Goal: Navigation & Orientation: Find specific page/section

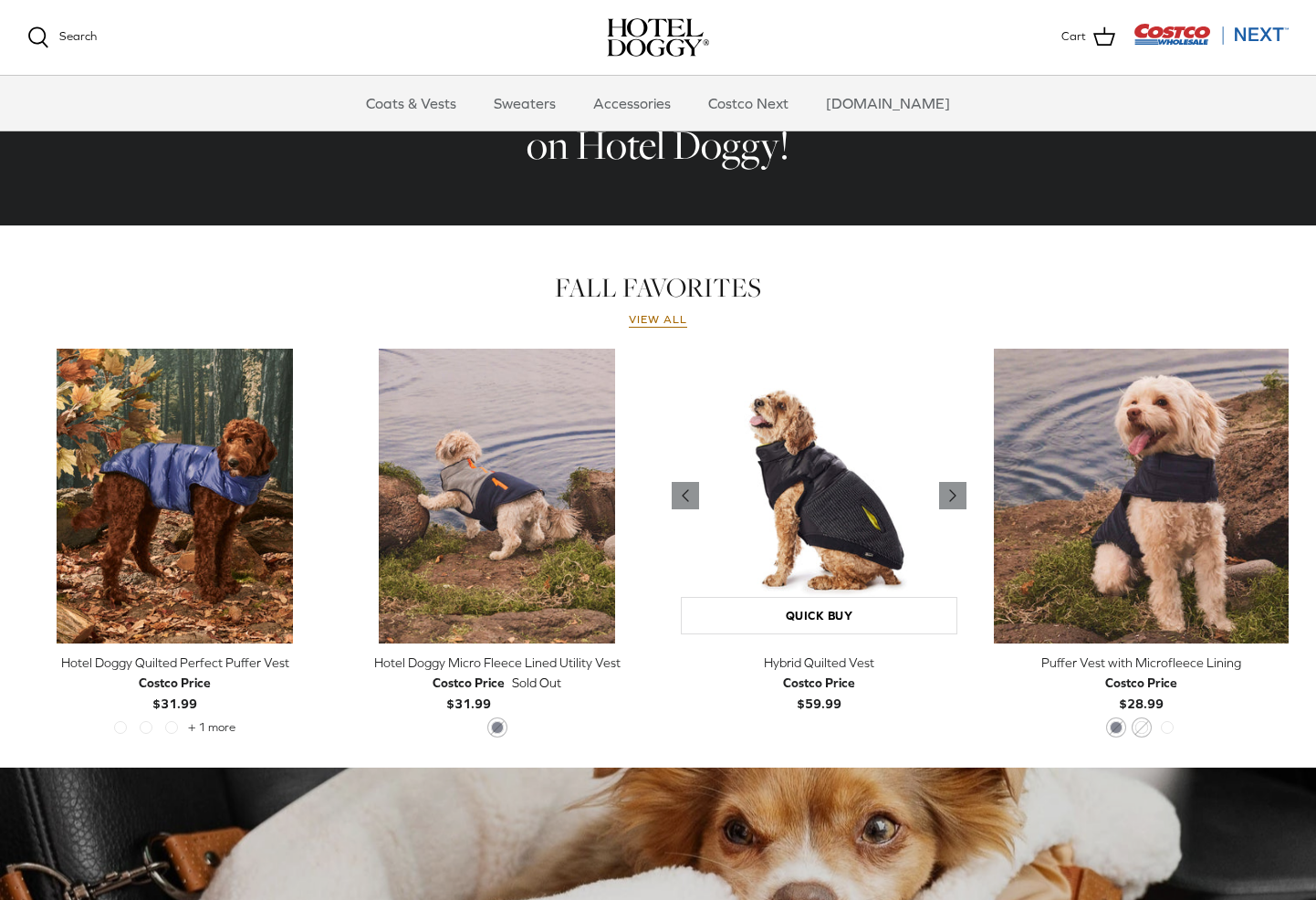
scroll to position [183, 0]
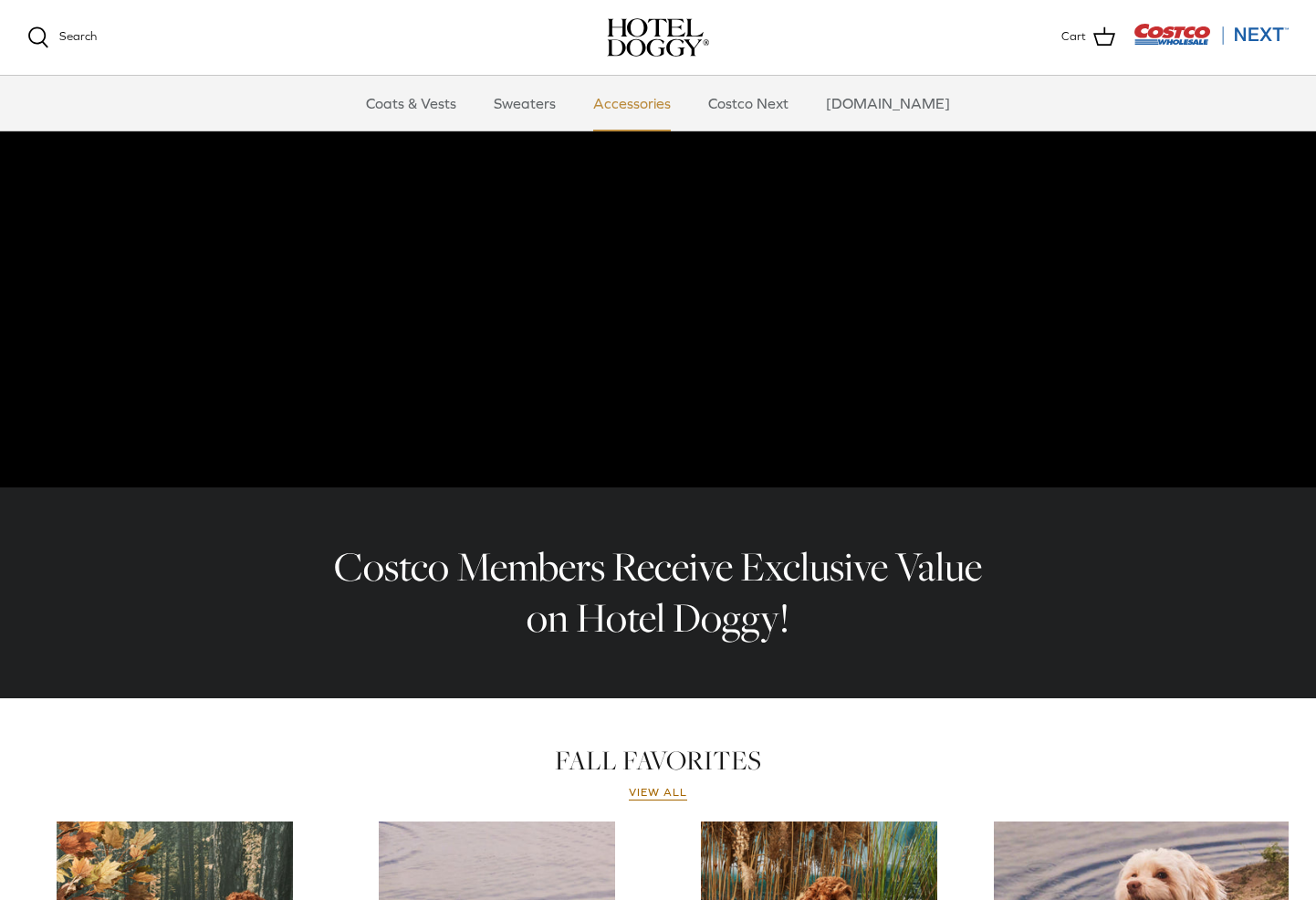
click at [652, 107] on link "Accessories" at bounding box center [632, 103] width 111 height 54
